Goal: Task Accomplishment & Management: Manage account settings

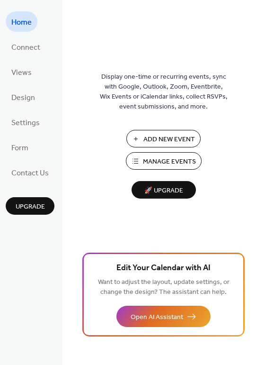
drag, startPoint x: 262, startPoint y: 33, endPoint x: 242, endPoint y: 99, distance: 69.8
click at [264, 58] on div "Display one-time or recurring events, sync with Google, Outlook, Zoom, Eventbri…" at bounding box center [163, 198] width 203 height 334
click at [170, 159] on span "Manage Events" at bounding box center [169, 162] width 53 height 10
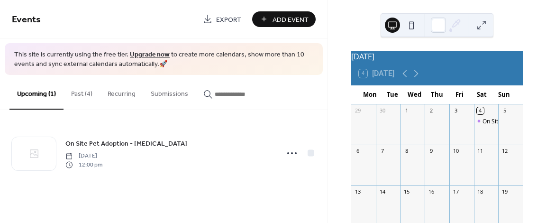
click at [79, 93] on button "Past (4)" at bounding box center [81, 92] width 36 height 34
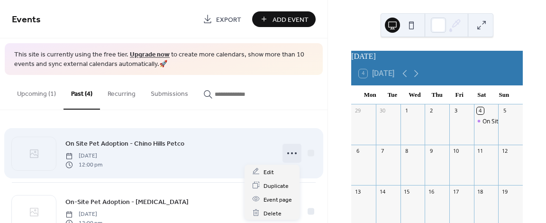
click at [284, 150] on icon at bounding box center [291, 152] width 15 height 15
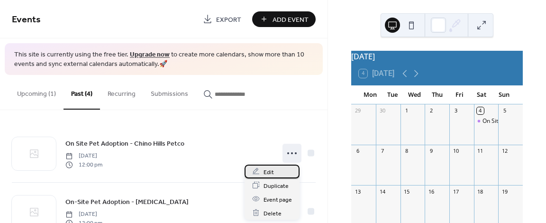
click at [262, 170] on div "Edit" at bounding box center [271, 171] width 55 height 14
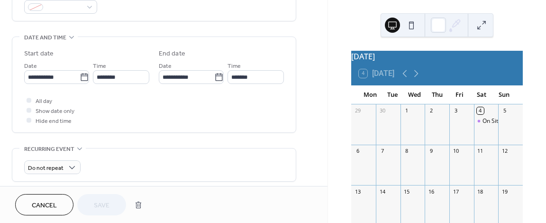
scroll to position [281, 0]
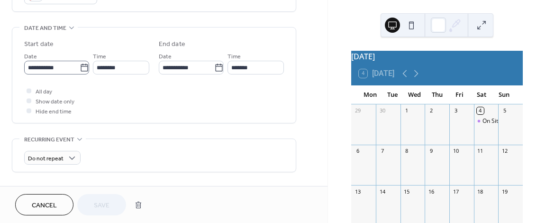
click at [80, 67] on icon at bounding box center [84, 67] width 9 height 9
click at [80, 67] on input "**********" at bounding box center [51, 68] width 55 height 14
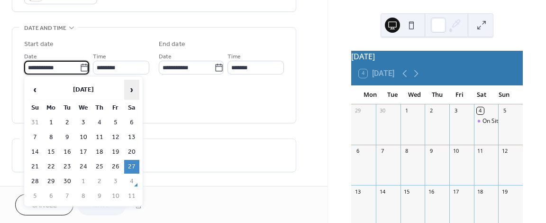
click at [134, 89] on span "›" at bounding box center [132, 89] width 14 height 19
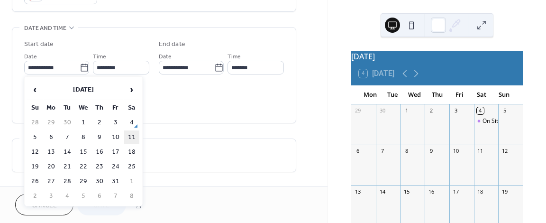
click at [131, 136] on td "11" at bounding box center [131, 137] width 15 height 14
type input "**********"
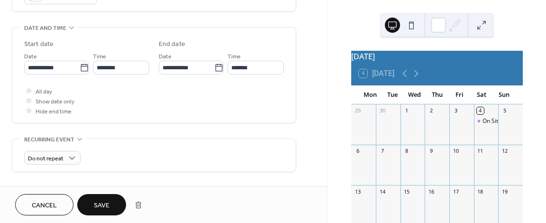
click at [104, 204] on span "Save" at bounding box center [102, 205] width 16 height 10
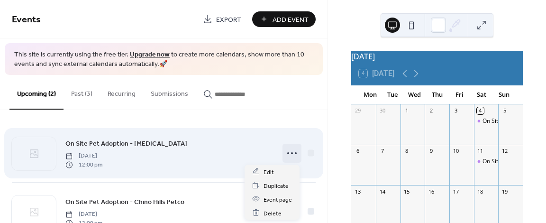
click at [291, 151] on icon at bounding box center [291, 152] width 15 height 15
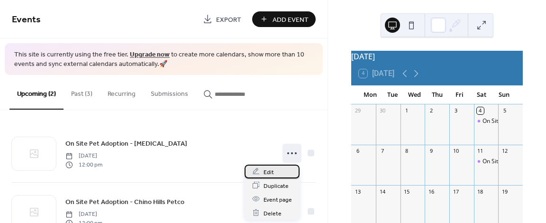
click at [267, 170] on span "Edit" at bounding box center [268, 172] width 10 height 10
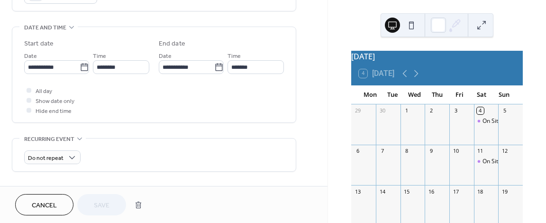
scroll to position [282, 0]
click at [32, 200] on span "Cancel" at bounding box center [44, 205] width 25 height 10
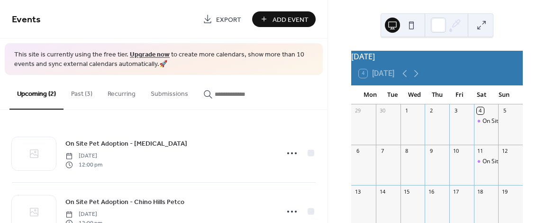
drag, startPoint x: 79, startPoint y: 91, endPoint x: 175, endPoint y: 84, distance: 96.4
click at [79, 91] on button "Past (3)" at bounding box center [81, 92] width 36 height 34
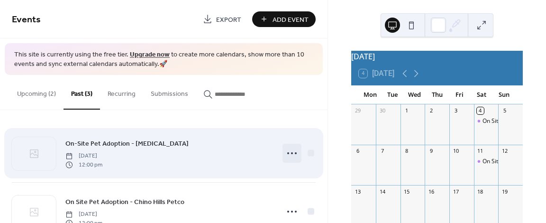
click at [289, 152] on icon at bounding box center [291, 152] width 15 height 15
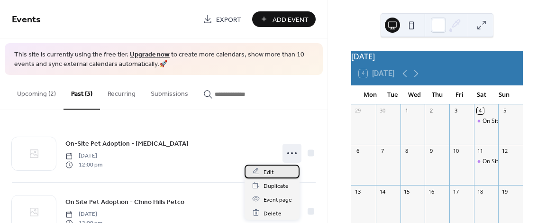
click at [268, 172] on span "Edit" at bounding box center [268, 172] width 10 height 10
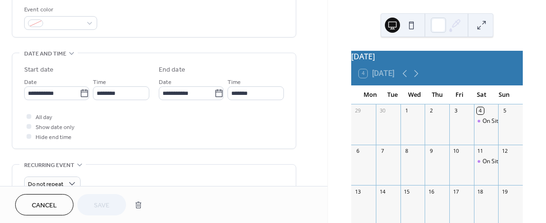
scroll to position [257, 0]
click at [81, 89] on icon at bounding box center [84, 92] width 9 height 9
click at [80, 89] on input "**********" at bounding box center [51, 92] width 55 height 14
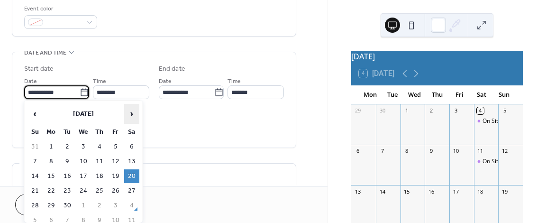
click at [133, 117] on span "›" at bounding box center [132, 113] width 14 height 19
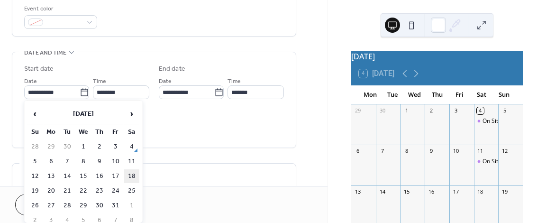
click at [131, 175] on td "18" at bounding box center [131, 176] width 15 height 14
type input "**********"
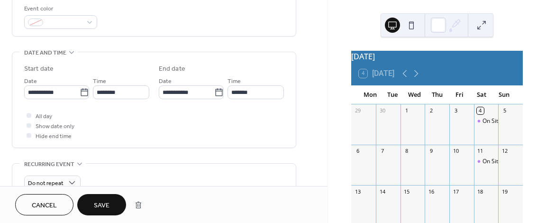
click at [100, 201] on span "Save" at bounding box center [102, 205] width 16 height 10
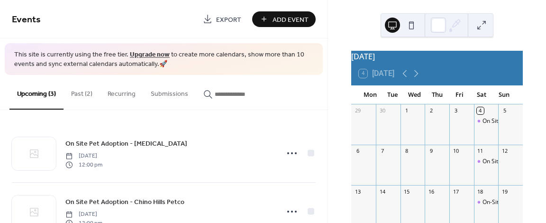
click at [81, 93] on button "Past (2)" at bounding box center [81, 92] width 36 height 34
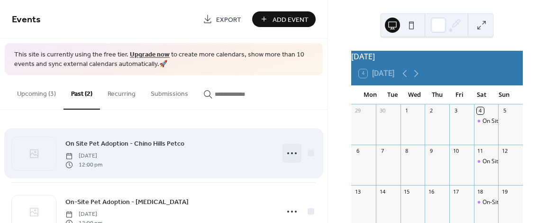
click at [290, 153] on icon at bounding box center [291, 152] width 15 height 15
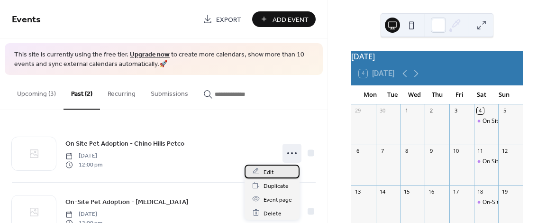
click at [264, 173] on span "Edit" at bounding box center [268, 172] width 10 height 10
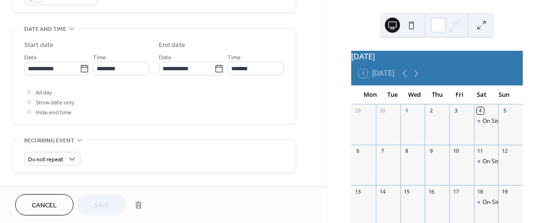
scroll to position [281, 0]
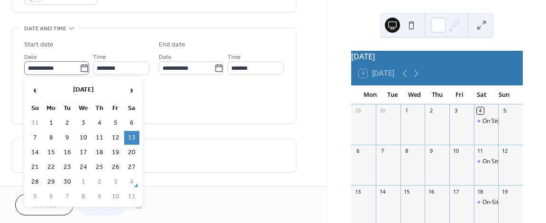
click at [81, 66] on icon at bounding box center [84, 67] width 9 height 9
click at [80, 66] on input "**********" at bounding box center [51, 68] width 55 height 14
click at [130, 92] on span "›" at bounding box center [132, 90] width 14 height 19
click at [132, 165] on td "25" at bounding box center [131, 167] width 15 height 14
type input "**********"
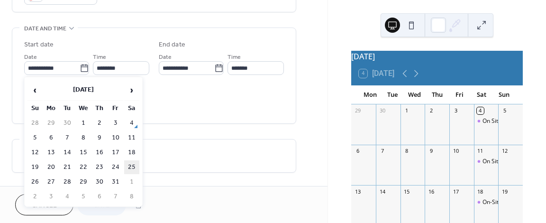
type input "**********"
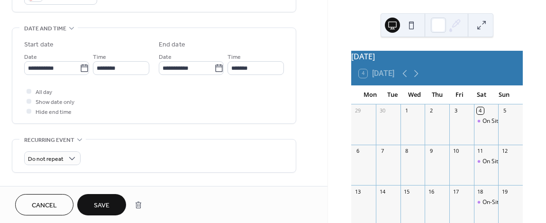
click at [109, 201] on span "Save" at bounding box center [102, 205] width 16 height 10
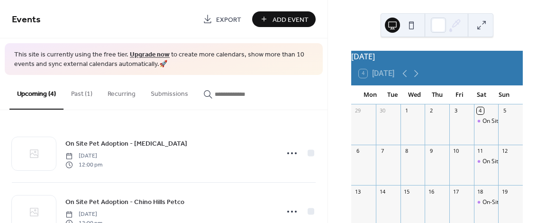
click at [80, 92] on button "Past (1)" at bounding box center [81, 92] width 36 height 34
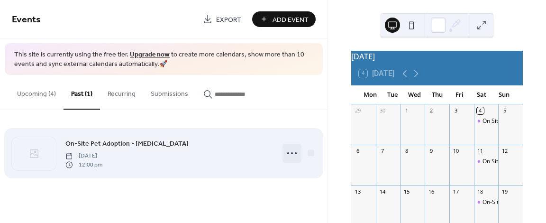
click at [291, 151] on icon at bounding box center [291, 152] width 15 height 15
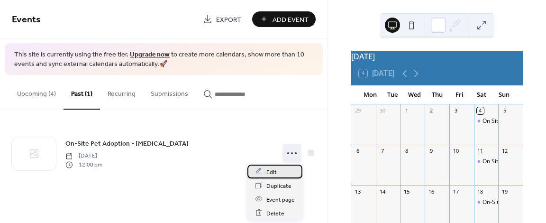
click at [276, 173] on div "Edit" at bounding box center [274, 171] width 55 height 14
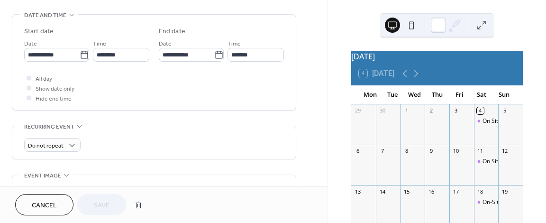
scroll to position [297, 0]
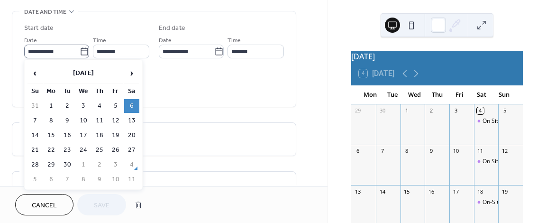
click at [80, 49] on icon at bounding box center [84, 51] width 9 height 9
click at [79, 49] on input "**********" at bounding box center [51, 52] width 55 height 14
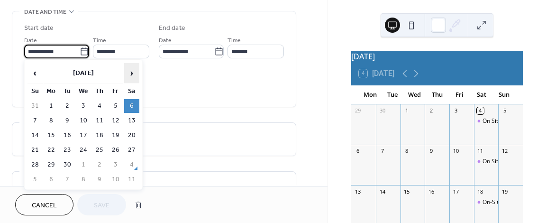
click at [132, 71] on span "›" at bounding box center [132, 72] width 14 height 19
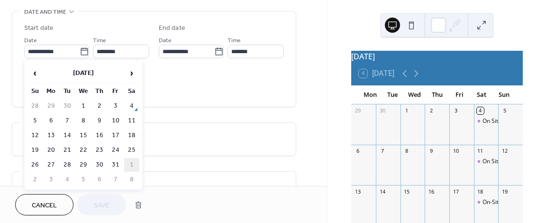
click at [132, 165] on td "1" at bounding box center [131, 165] width 15 height 14
type input "**********"
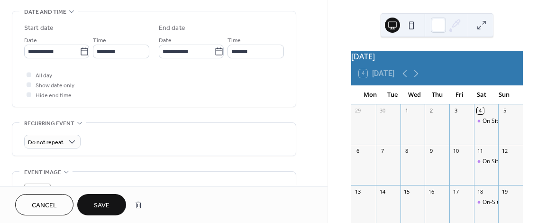
click at [107, 202] on span "Save" at bounding box center [102, 205] width 16 height 10
